Goal: Transaction & Acquisition: Purchase product/service

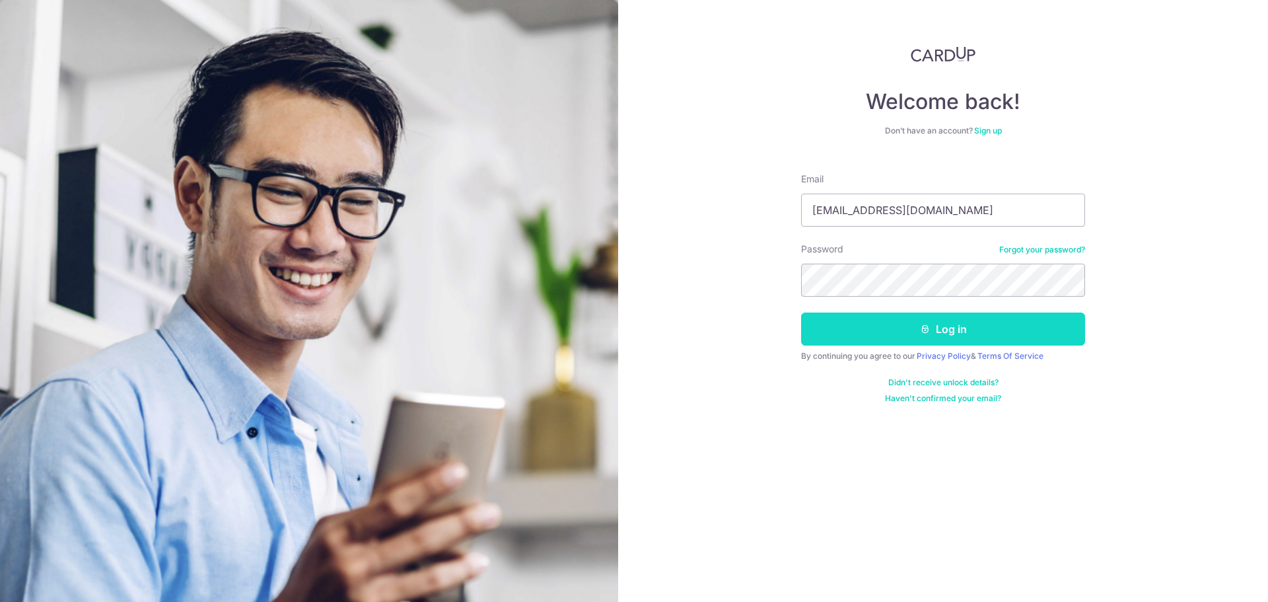
click at [948, 340] on button "Log in" at bounding box center [943, 328] width 284 height 33
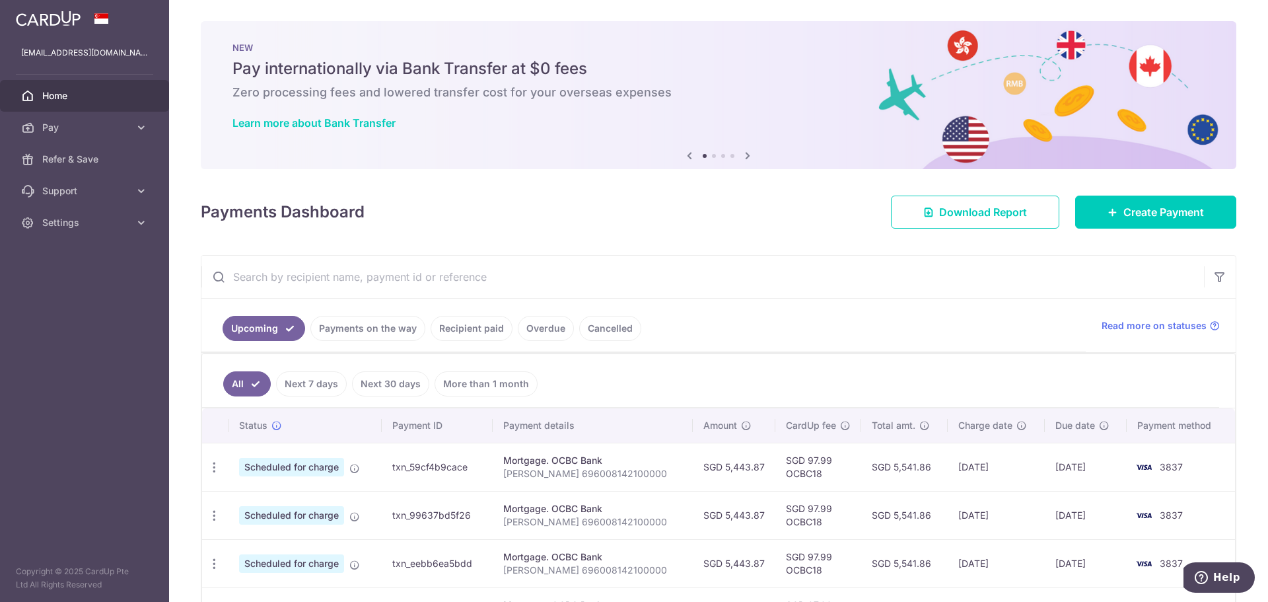
click at [472, 325] on link "Recipient paid" at bounding box center [472, 328] width 82 height 25
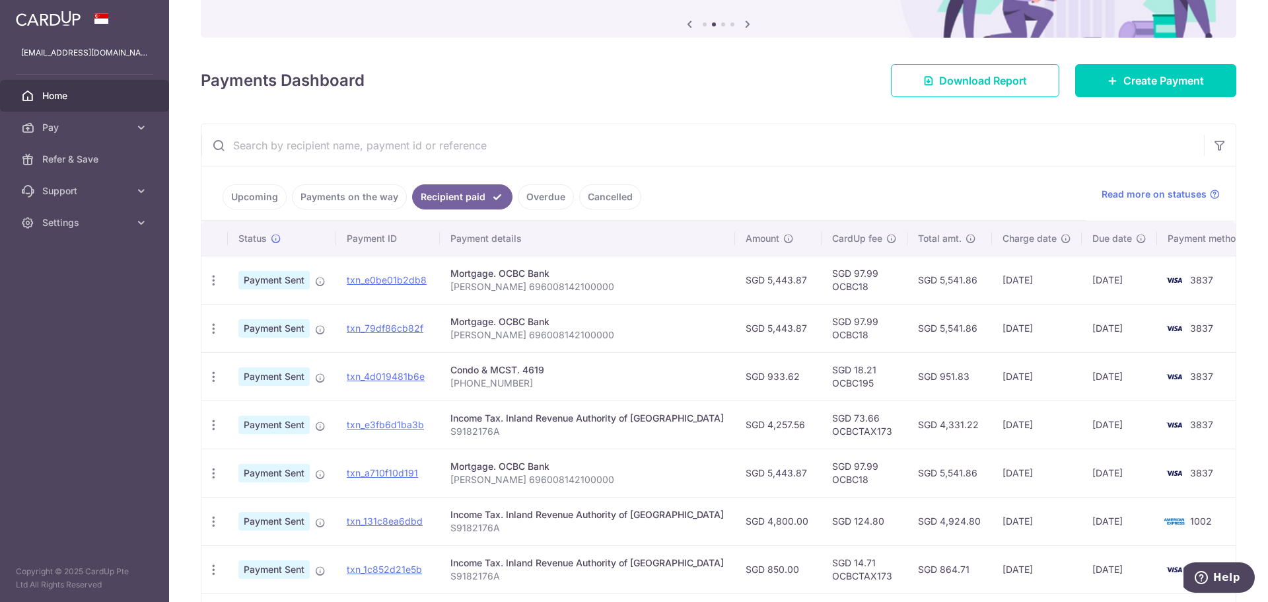
scroll to position [132, 0]
click at [75, 120] on link "Pay" at bounding box center [84, 128] width 169 height 32
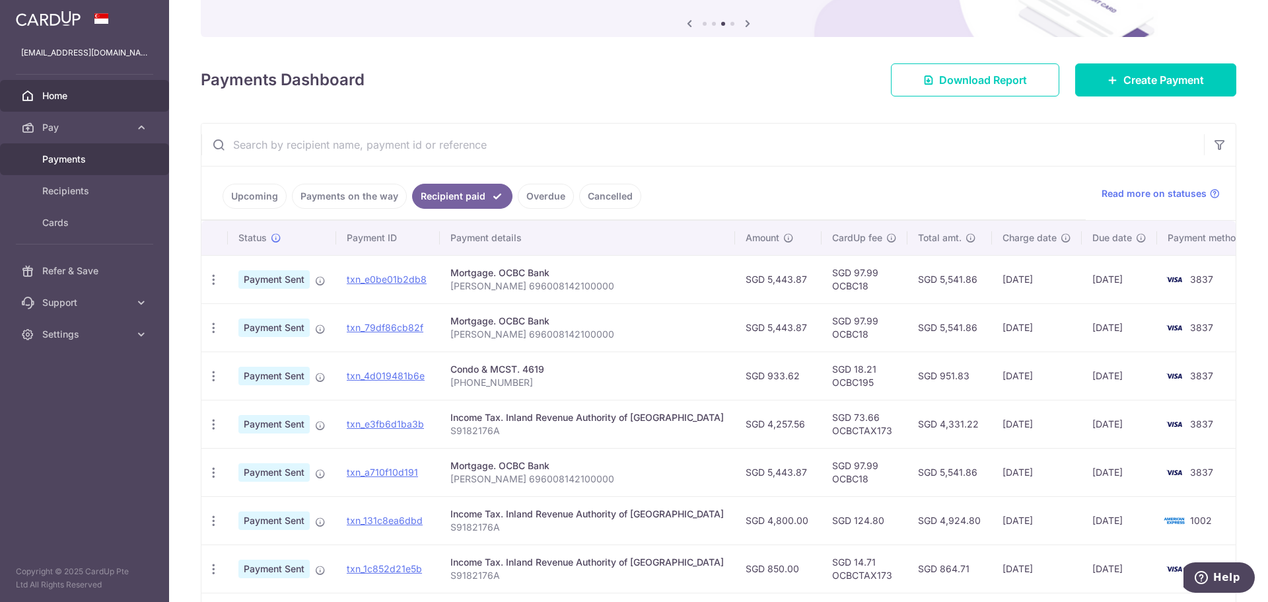
click at [85, 152] on link "Payments" at bounding box center [84, 159] width 169 height 32
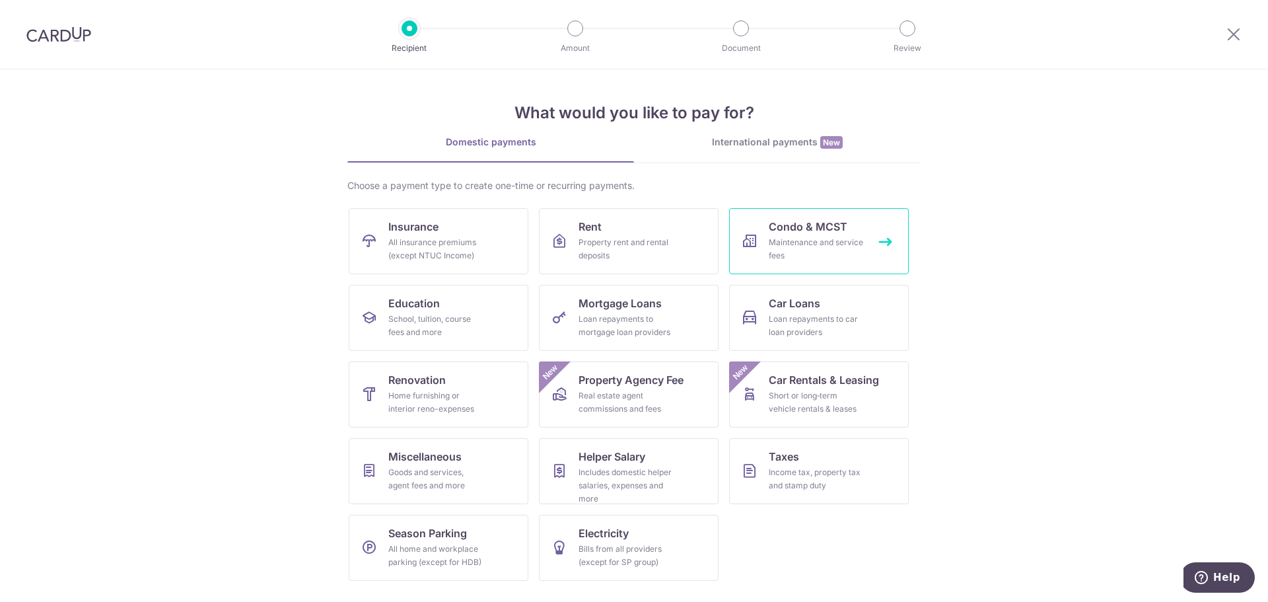
click at [812, 240] on div "Maintenance and service fees" at bounding box center [816, 249] width 95 height 26
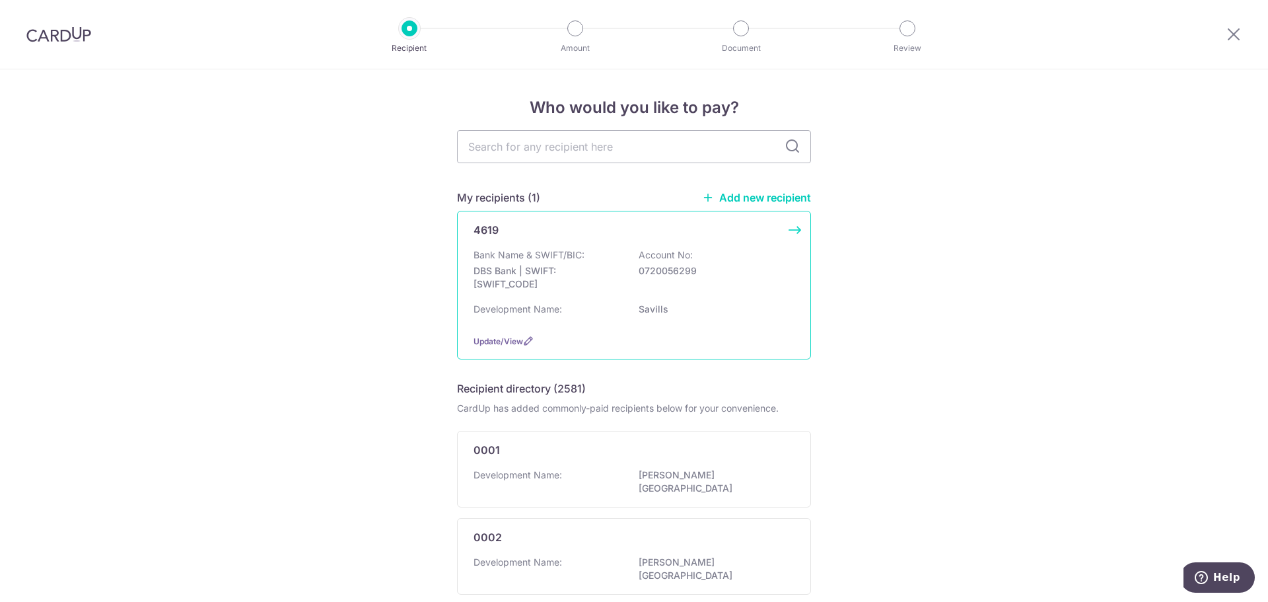
click at [608, 285] on p "DBS Bank | SWIFT: DBSSSGSGXXX" at bounding box center [548, 277] width 148 height 26
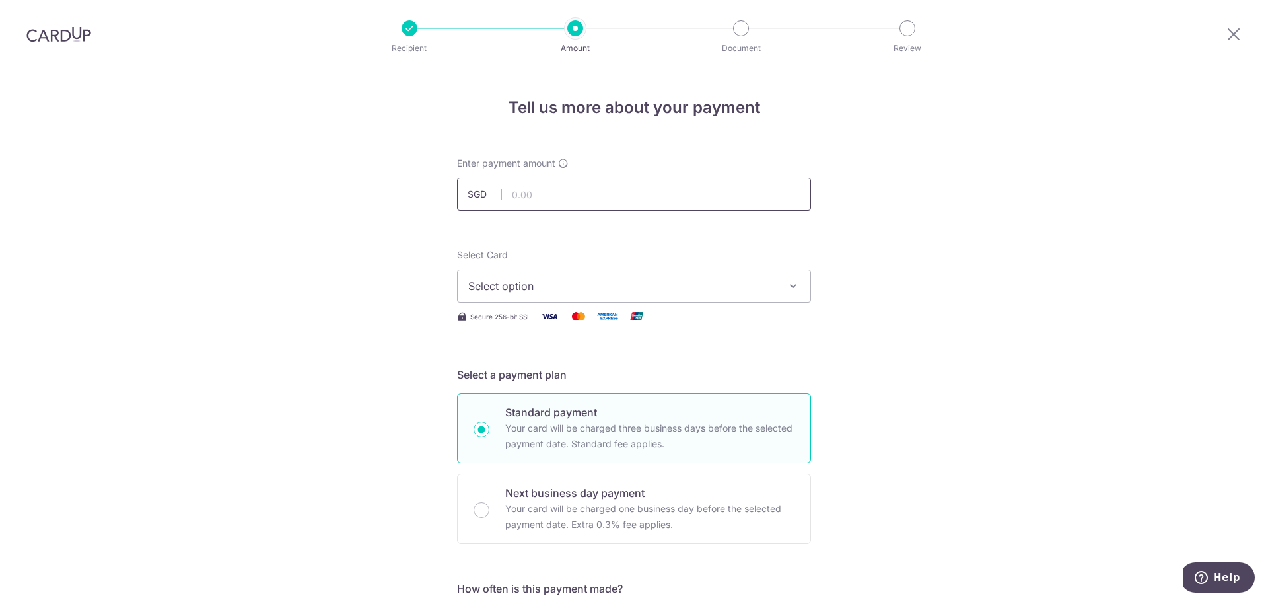
click at [524, 195] on input "text" at bounding box center [634, 194] width 354 height 33
type input "939.53"
click at [524, 281] on span "Select option" at bounding box center [622, 286] width 308 height 16
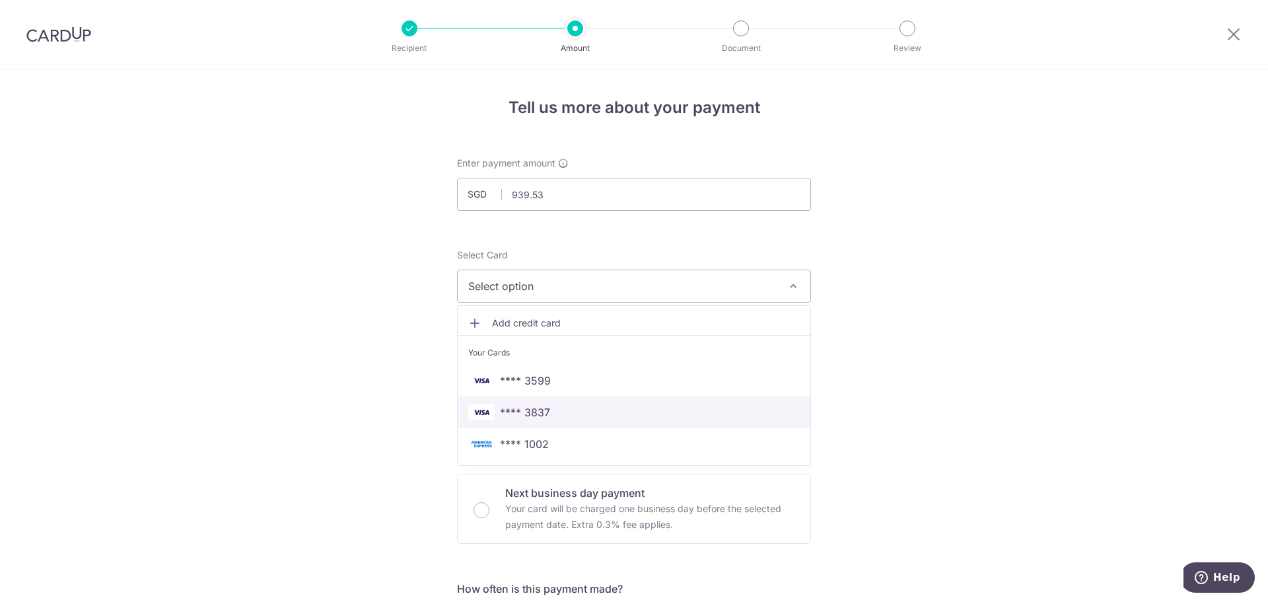
click at [568, 410] on span "**** 3837" at bounding box center [634, 412] width 332 height 16
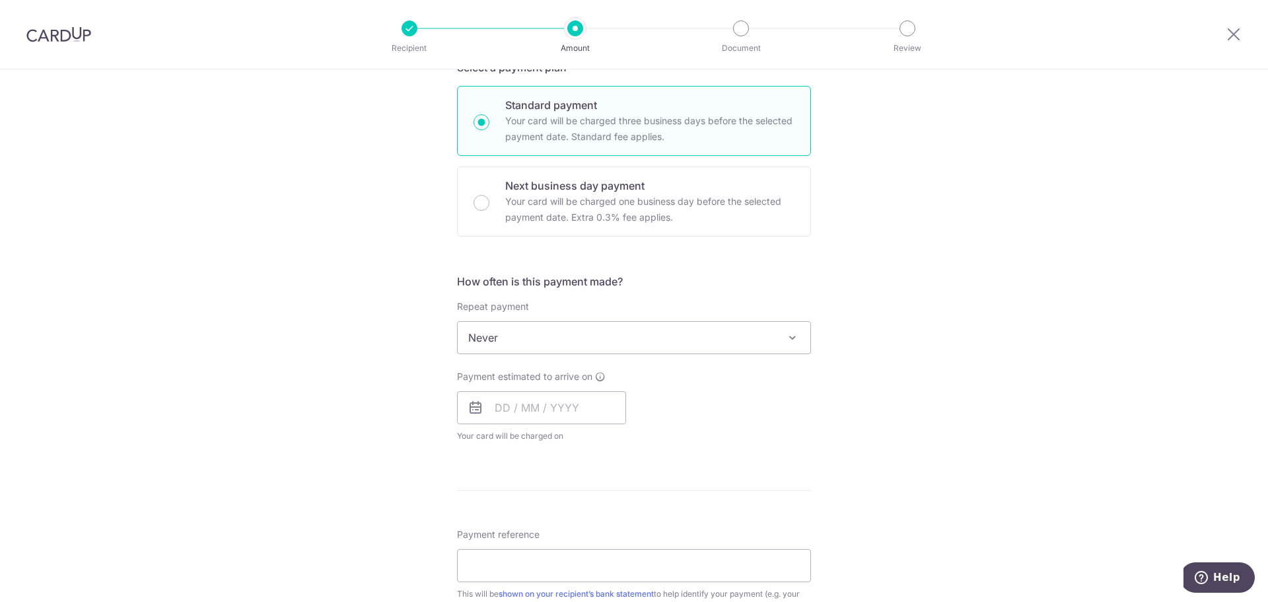
scroll to position [330, 0]
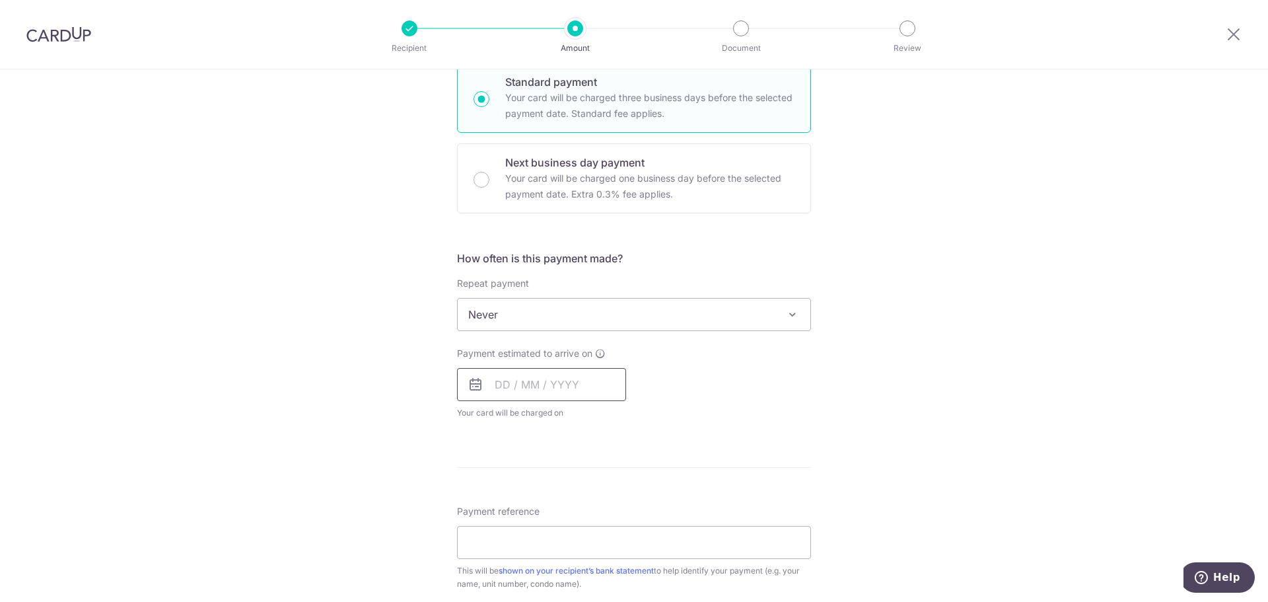
click at [514, 381] on input "text" at bounding box center [541, 384] width 169 height 33
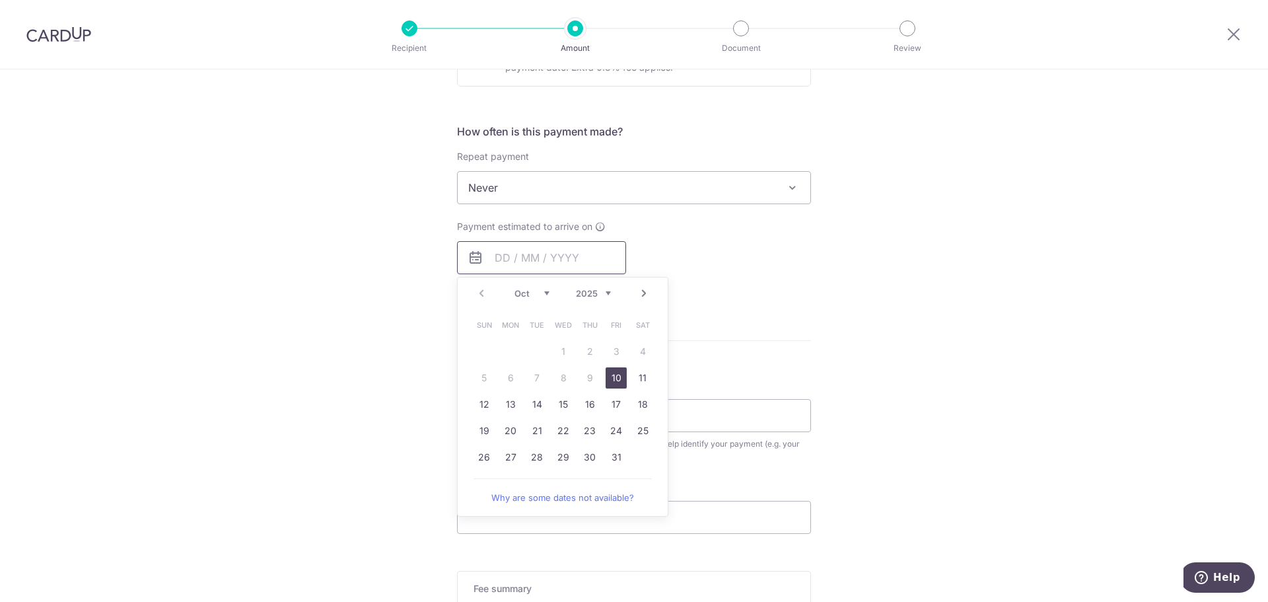
scroll to position [462, 0]
click at [1089, 318] on div "Tell us more about your payment Enter payment amount SGD 939.53 939.53 Select C…" at bounding box center [634, 204] width 1268 height 1195
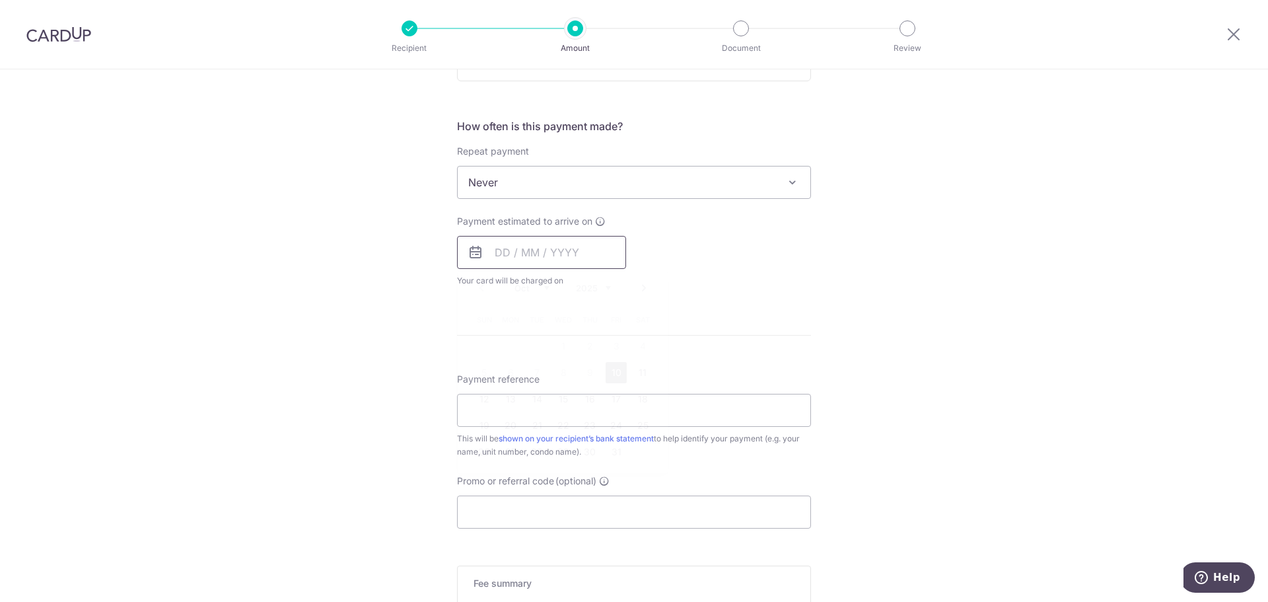
click at [533, 257] on input "text" at bounding box center [541, 252] width 169 height 33
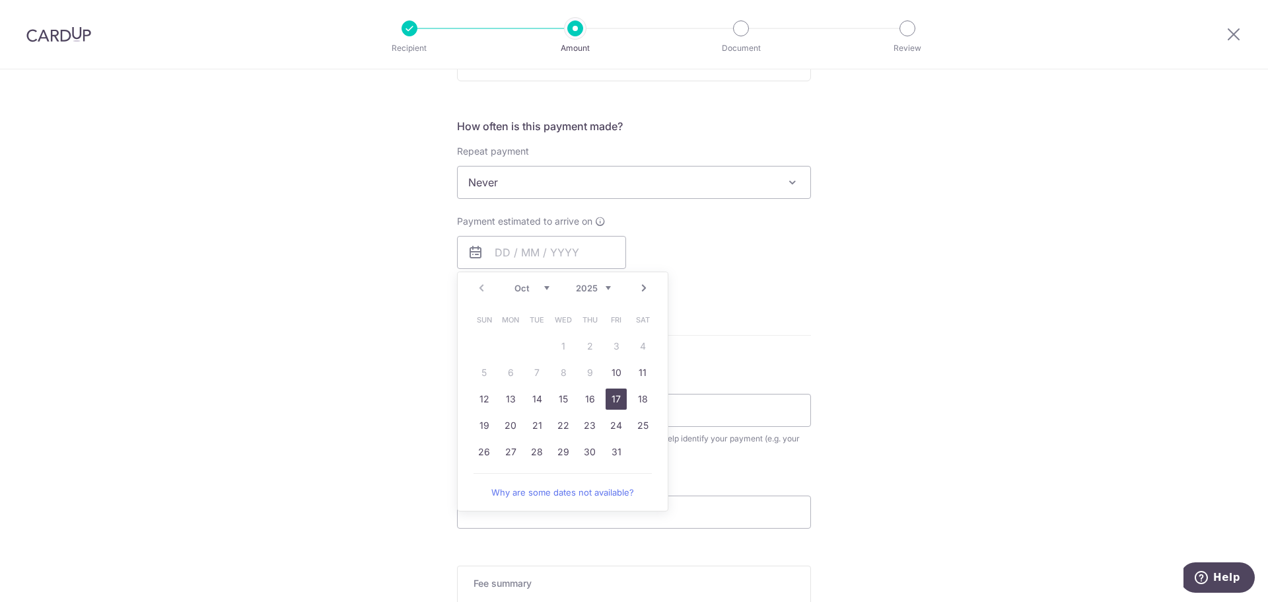
click at [614, 402] on link "17" at bounding box center [616, 398] width 21 height 21
type input "17/10/2025"
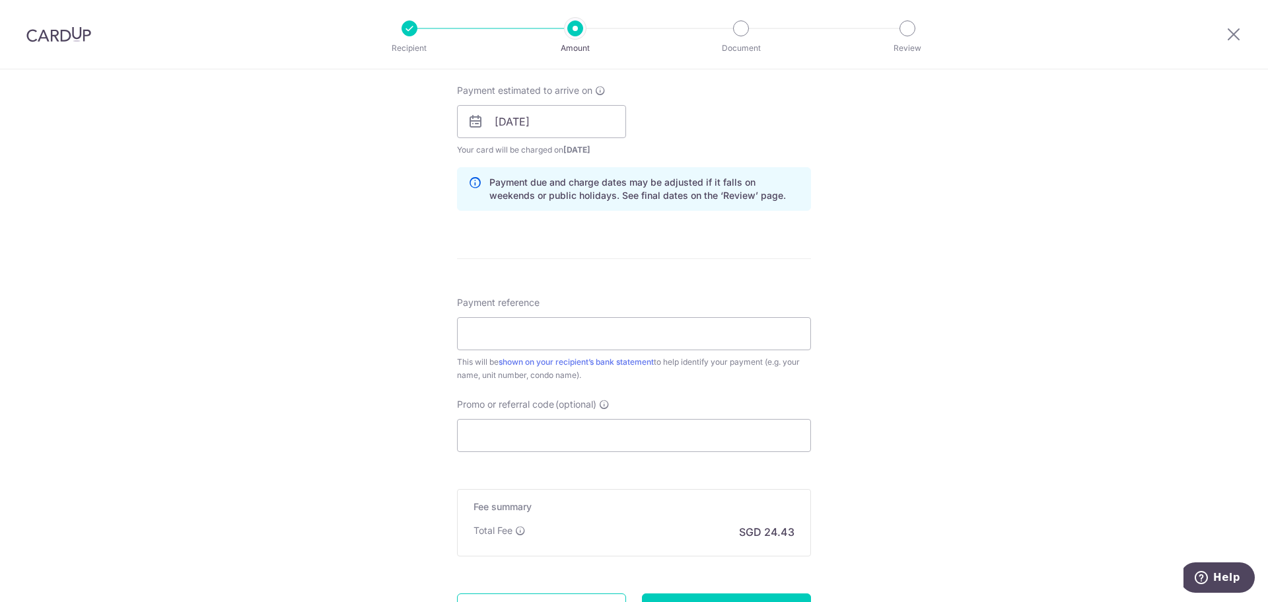
scroll to position [594, 0]
click at [501, 334] on input "Payment reference" at bounding box center [634, 332] width 354 height 33
type input "Blk 10 Unit 09-40"
click at [866, 395] on div "Tell us more about your payment Enter payment amount SGD 939.53 939.53 Select C…" at bounding box center [634, 99] width 1268 height 1249
click at [466, 430] on input "Promo or referral code (optional)" at bounding box center [634, 433] width 354 height 33
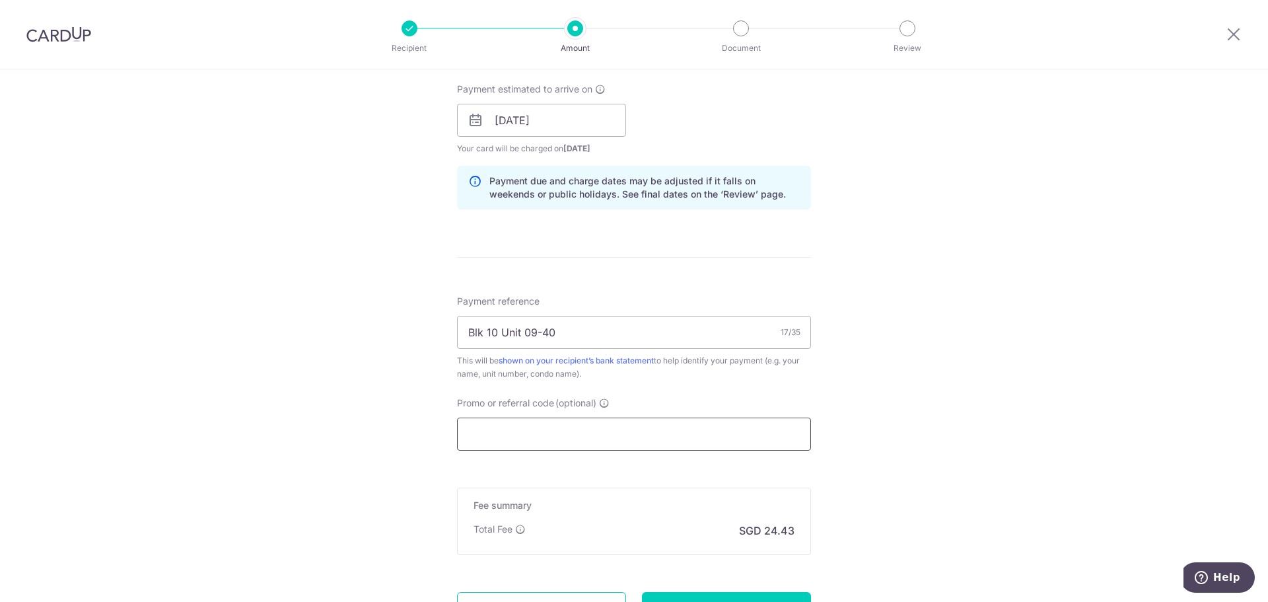
paste input "OCBC195"
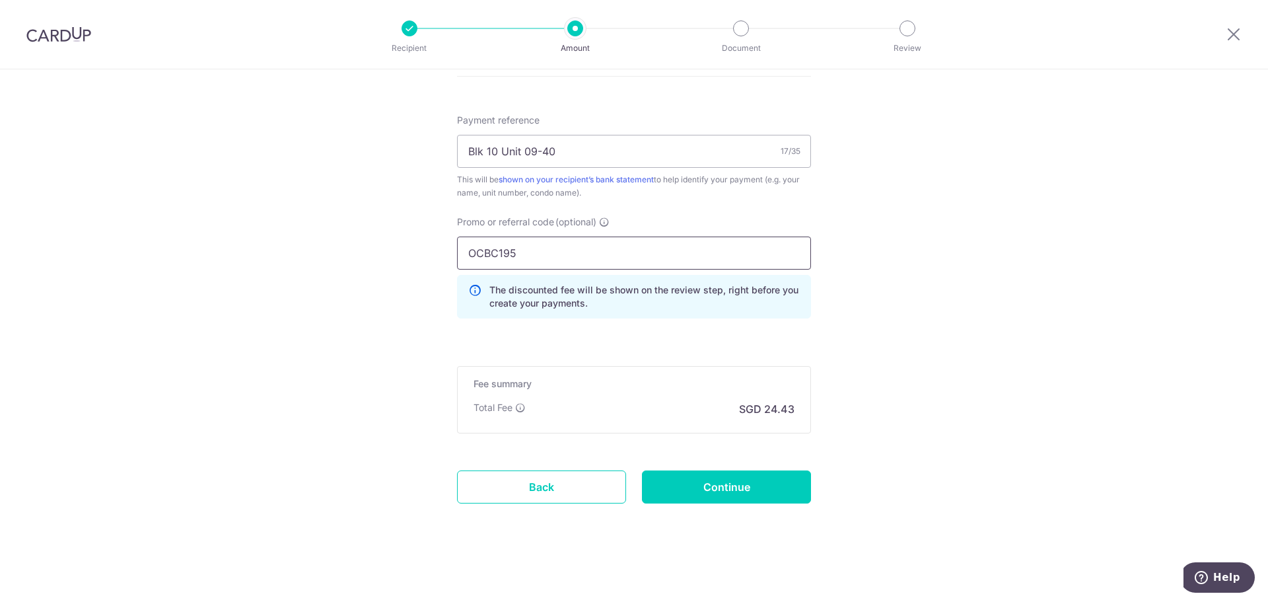
scroll to position [776, 0]
type input "OCBC195"
click at [741, 477] on input "Continue" at bounding box center [726, 486] width 169 height 33
drag, startPoint x: 916, startPoint y: 221, endPoint x: 916, endPoint y: 262, distance: 41.6
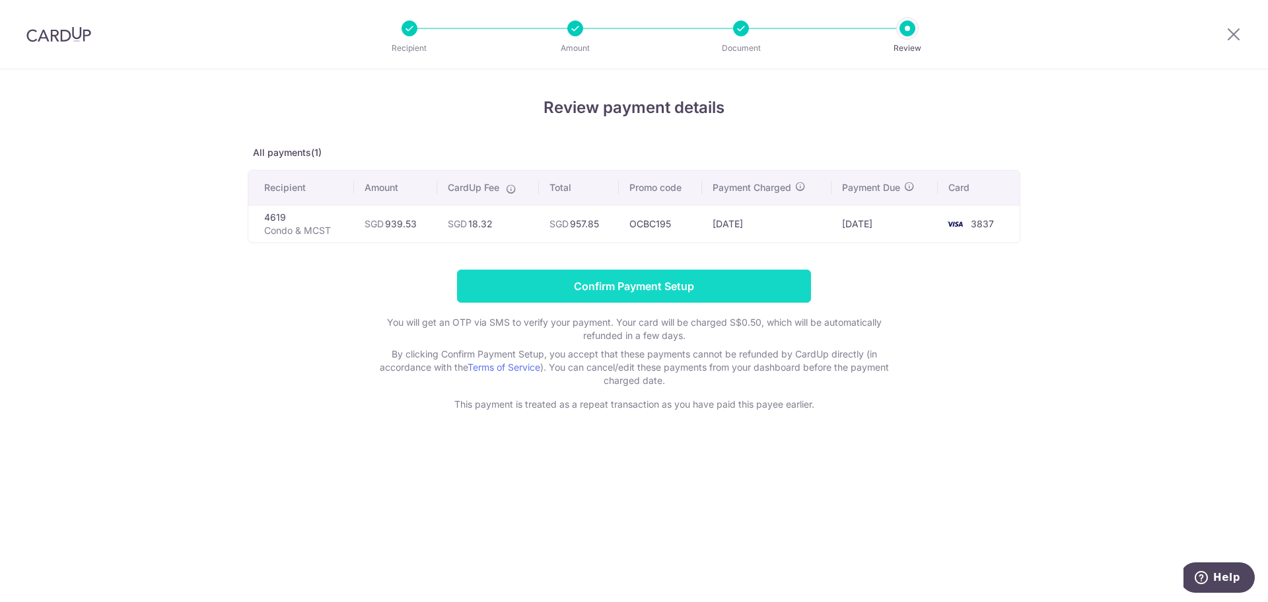
click at [594, 293] on input "Confirm Payment Setup" at bounding box center [634, 285] width 354 height 33
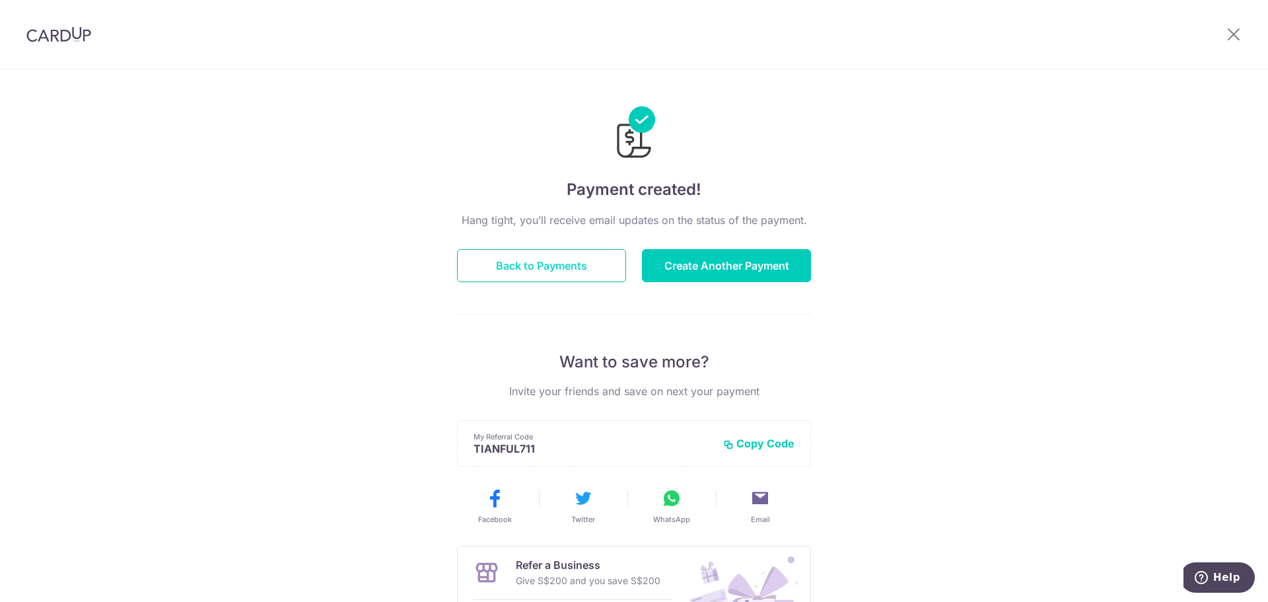
click at [534, 271] on button "Back to Payments" at bounding box center [541, 265] width 169 height 33
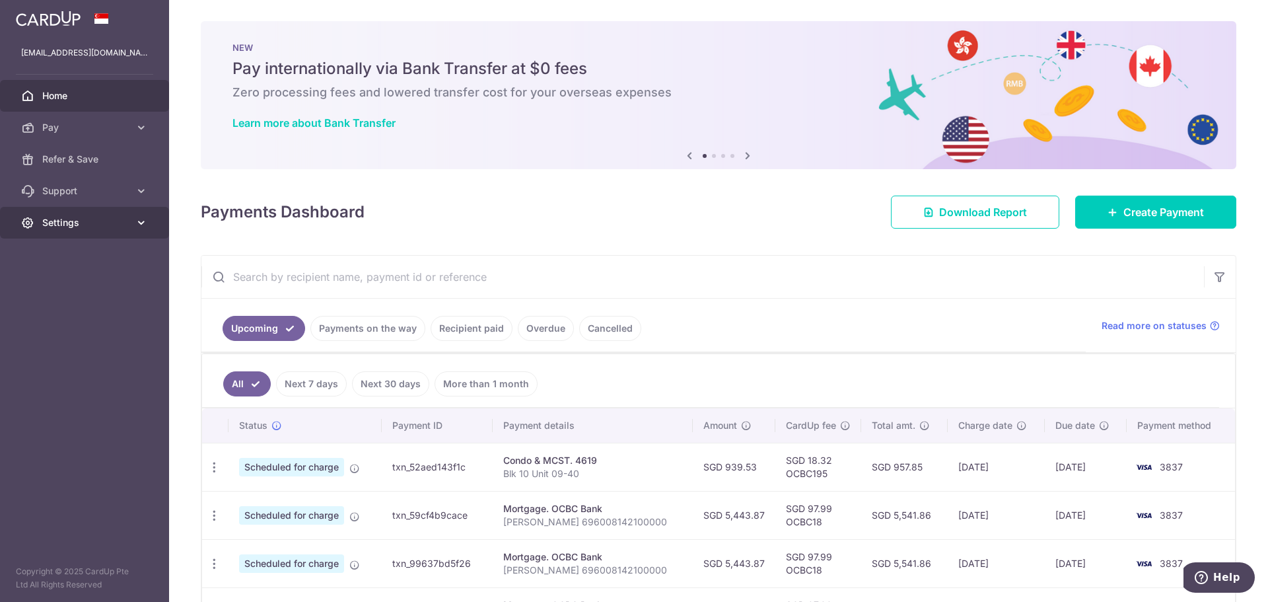
click at [108, 213] on link "Settings" at bounding box center [84, 223] width 169 height 32
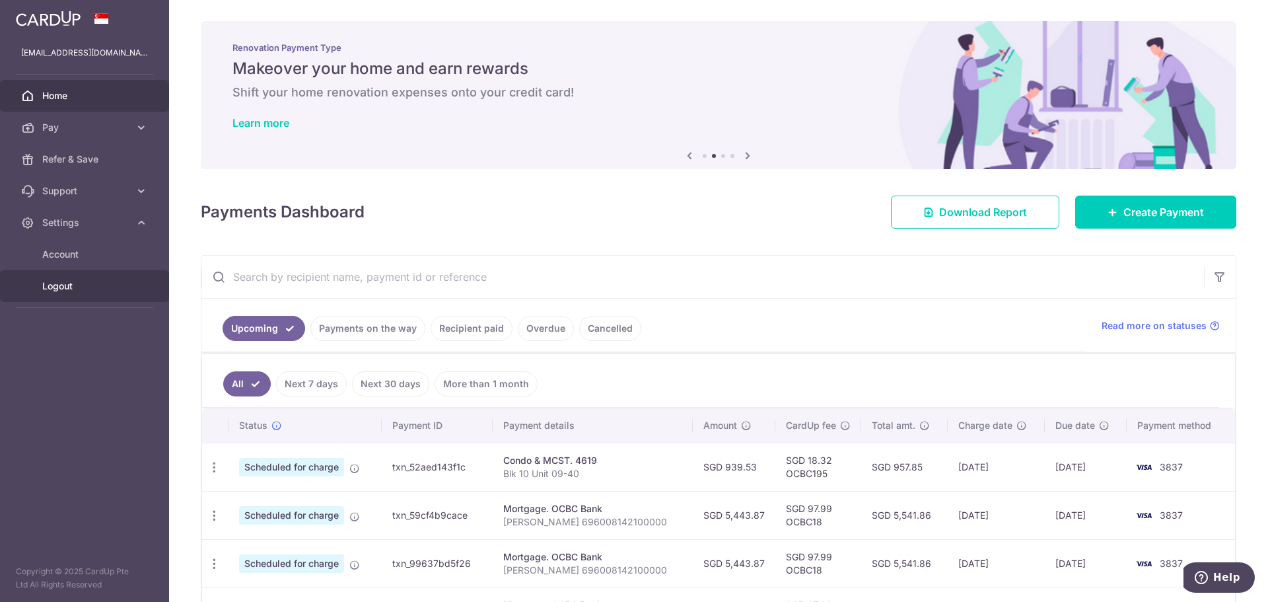
click at [72, 289] on span "Logout" at bounding box center [85, 285] width 87 height 13
